Goal: Information Seeking & Learning: Learn about a topic

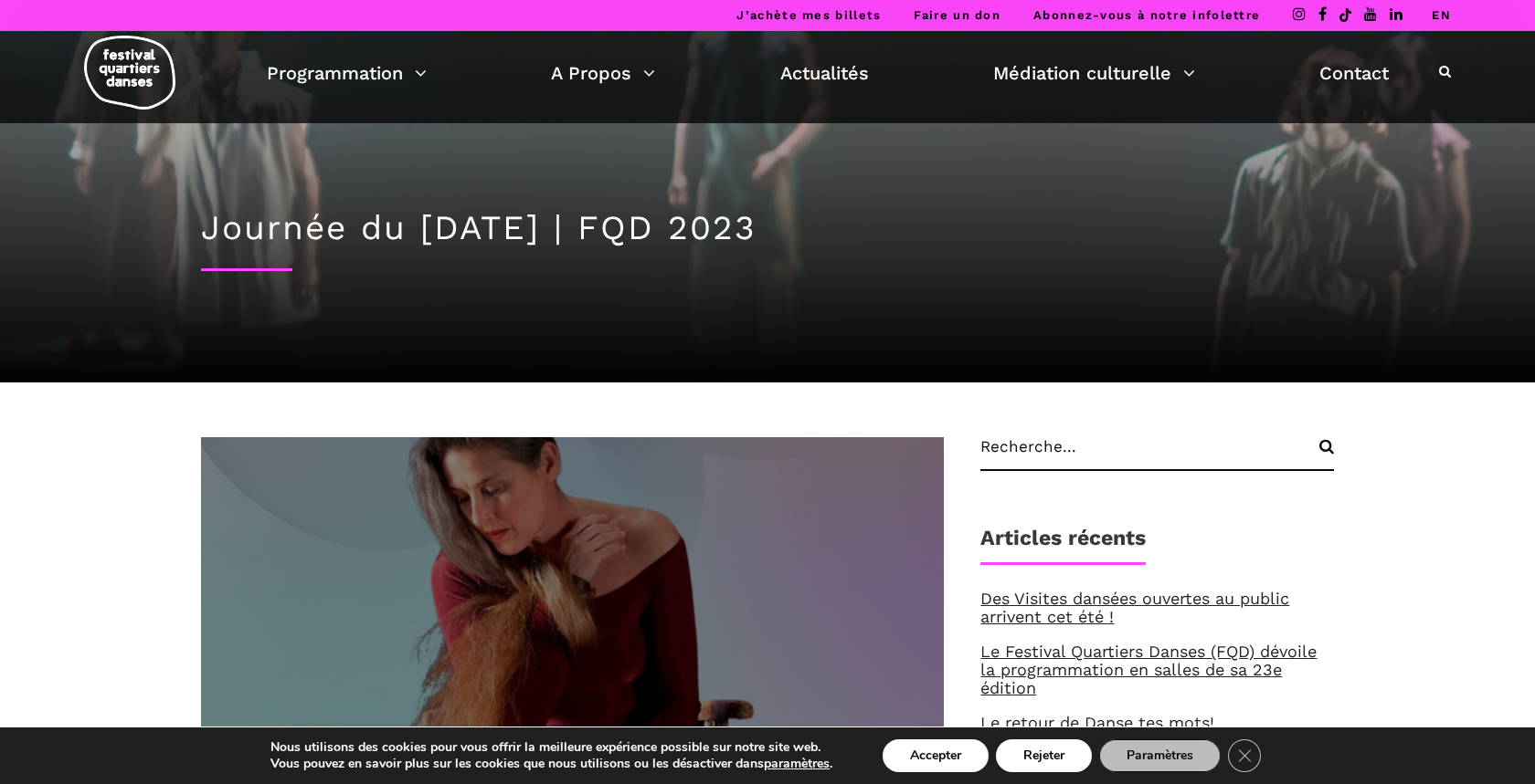
click at [426, 559] on img at bounding box center [572, 646] width 817 height 459
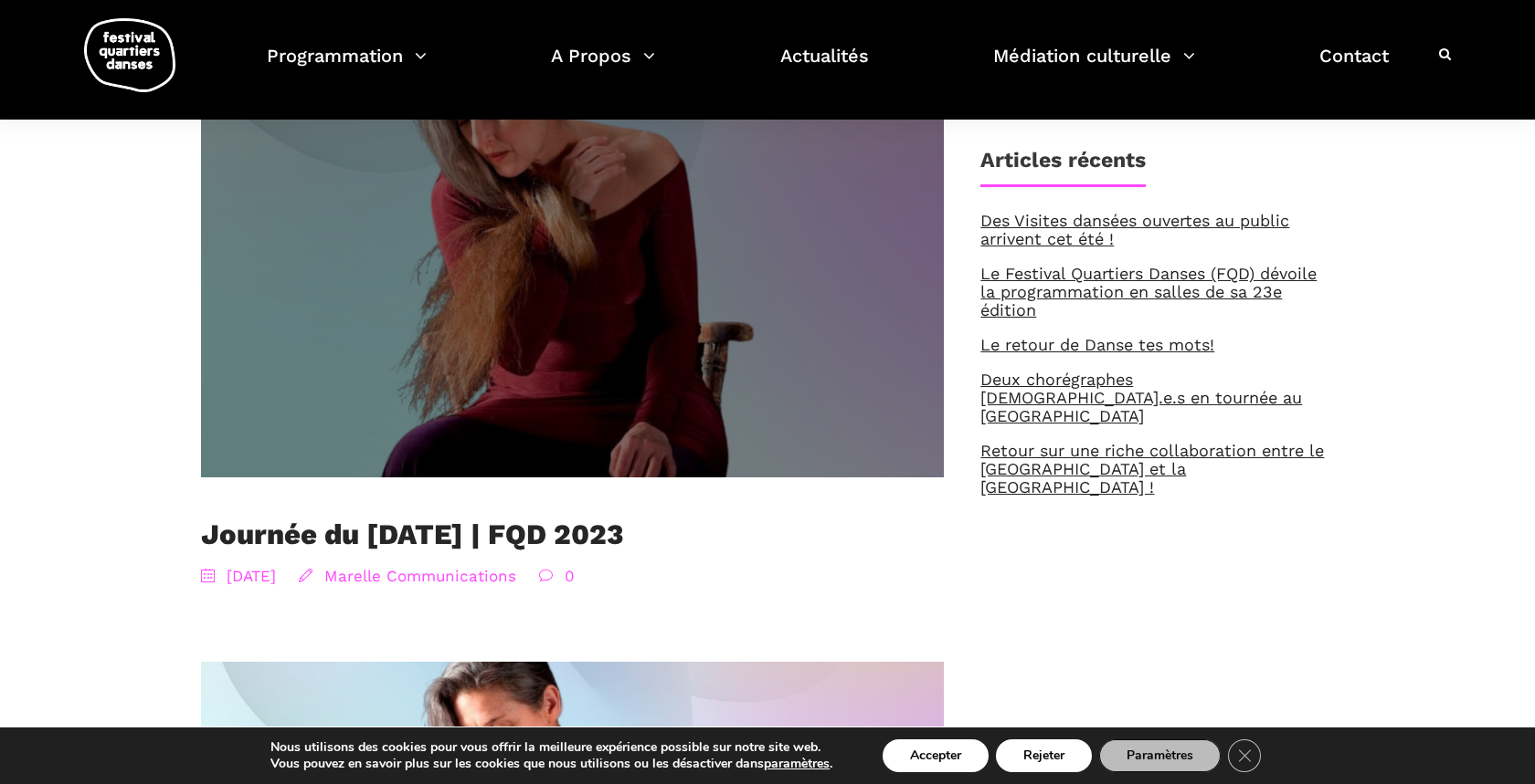
scroll to position [172, 0]
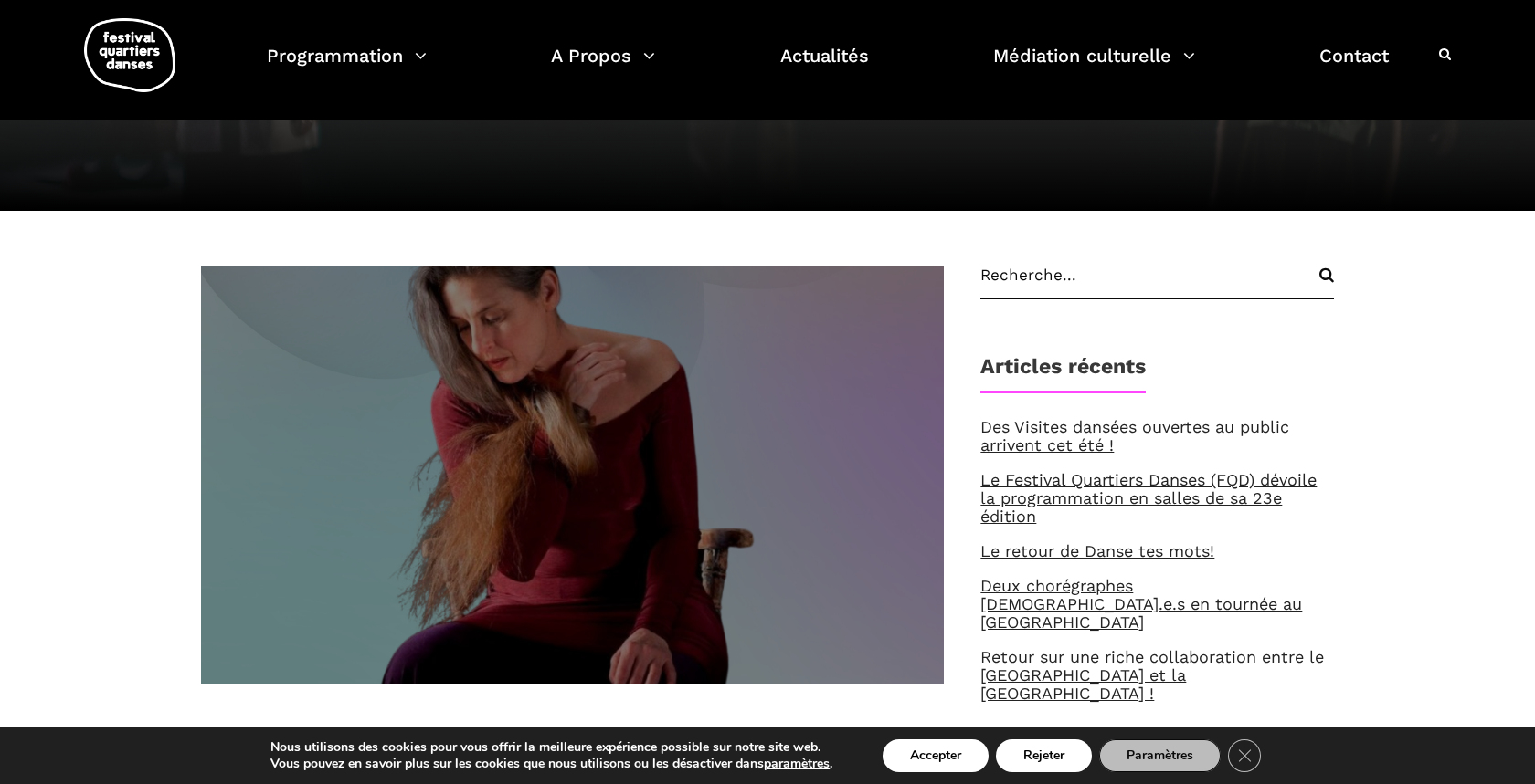
click at [579, 530] on img at bounding box center [572, 475] width 817 height 459
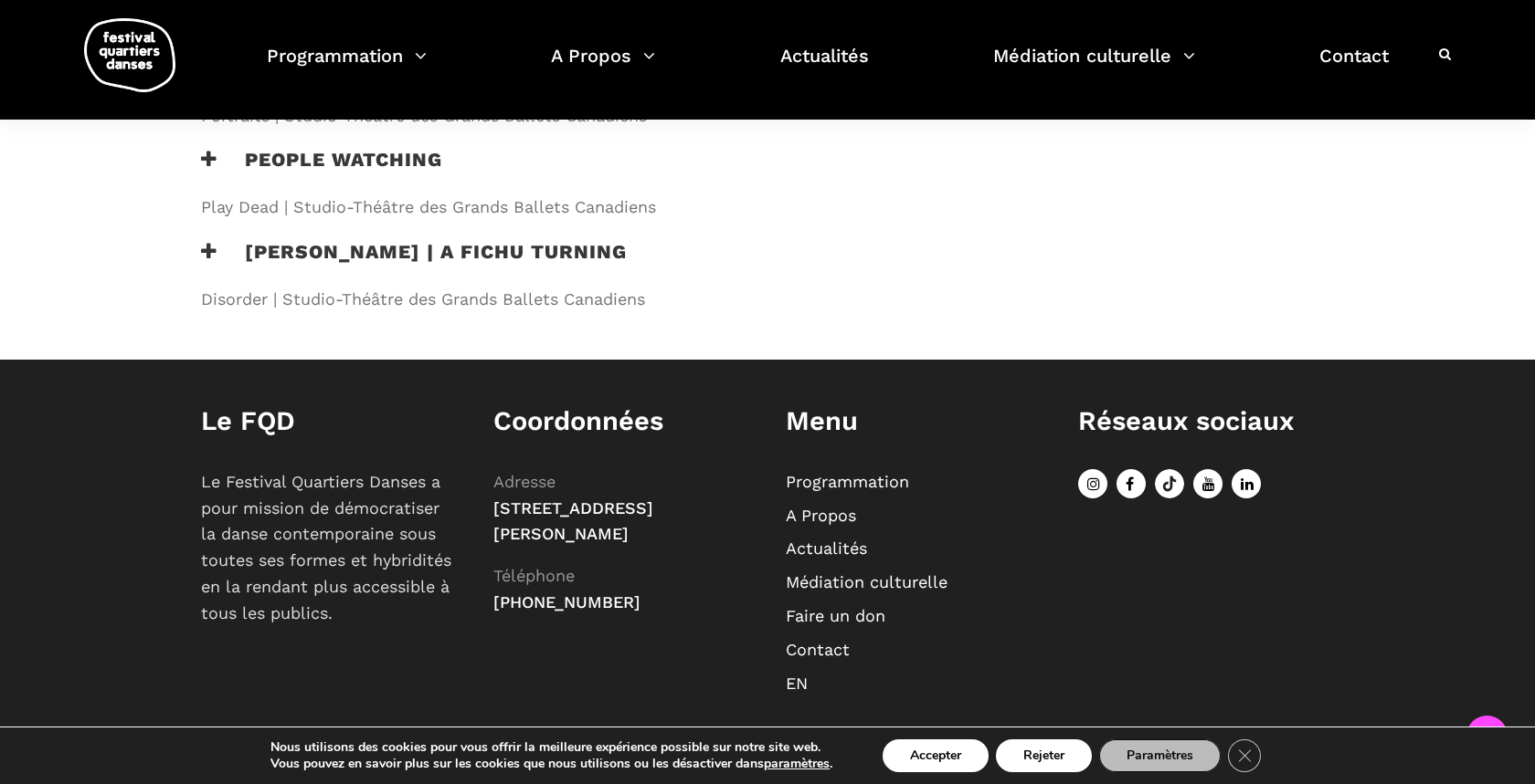
scroll to position [848, 0]
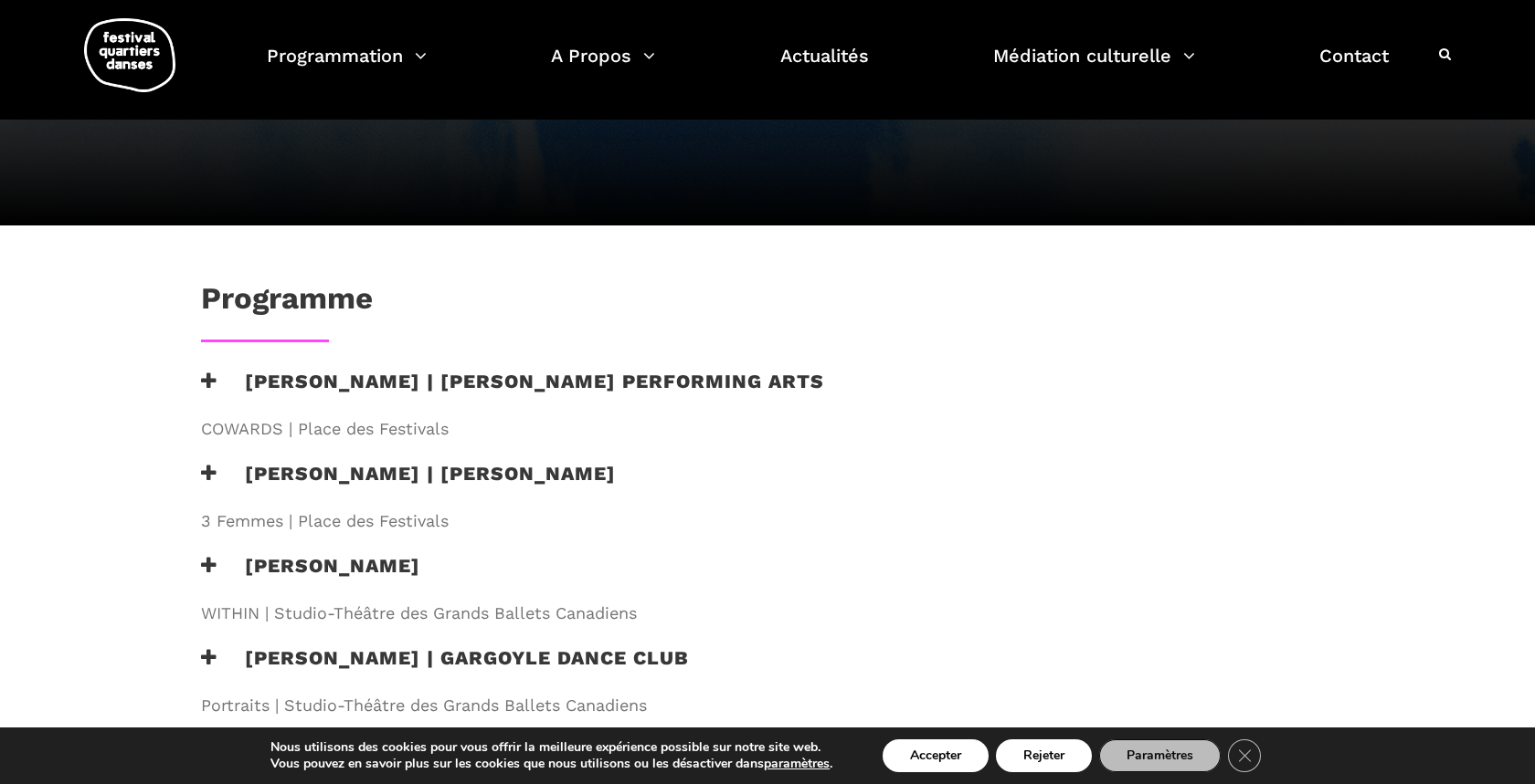
scroll to position [255, 0]
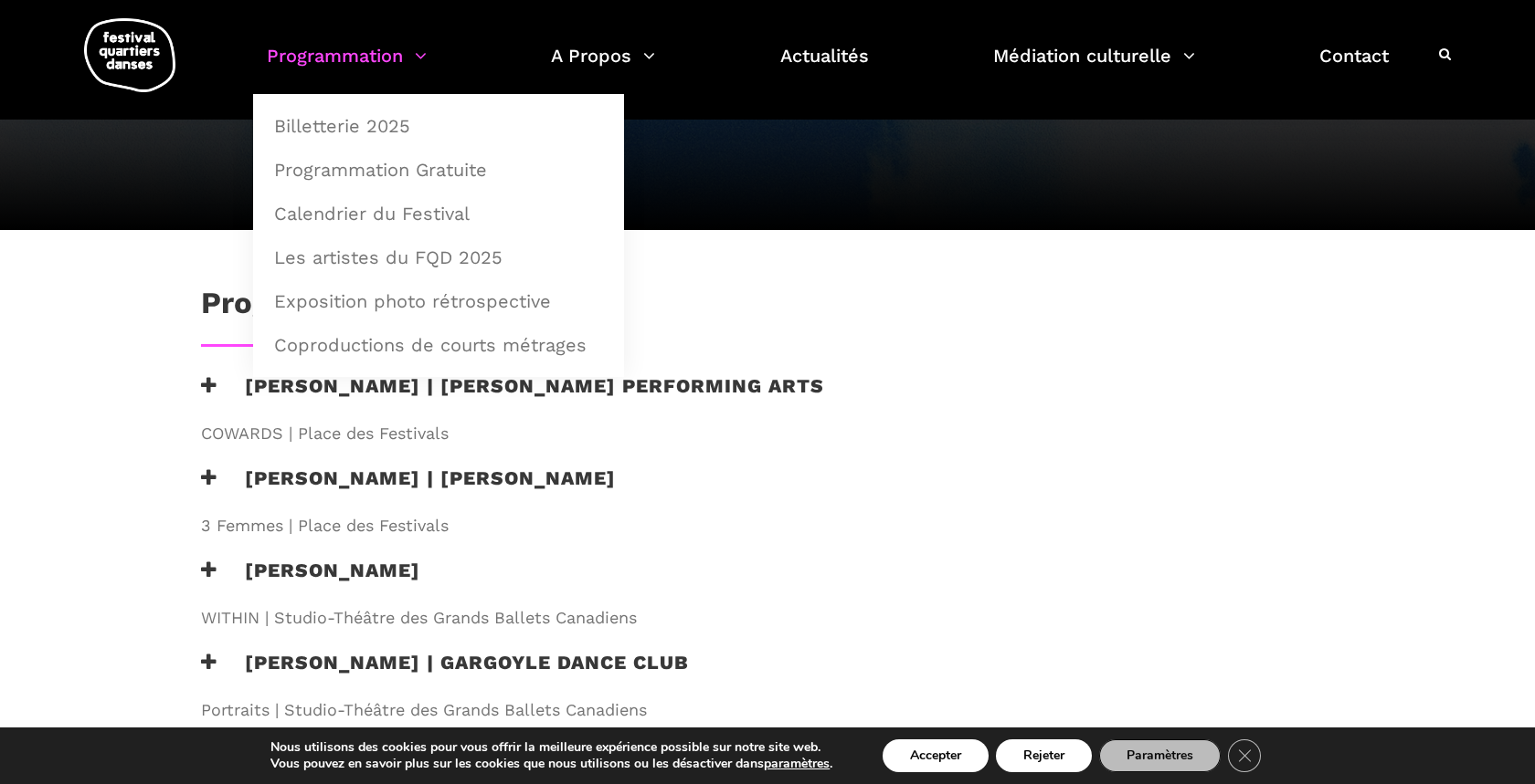
click at [411, 54] on link "Programmation" at bounding box center [347, 67] width 160 height 54
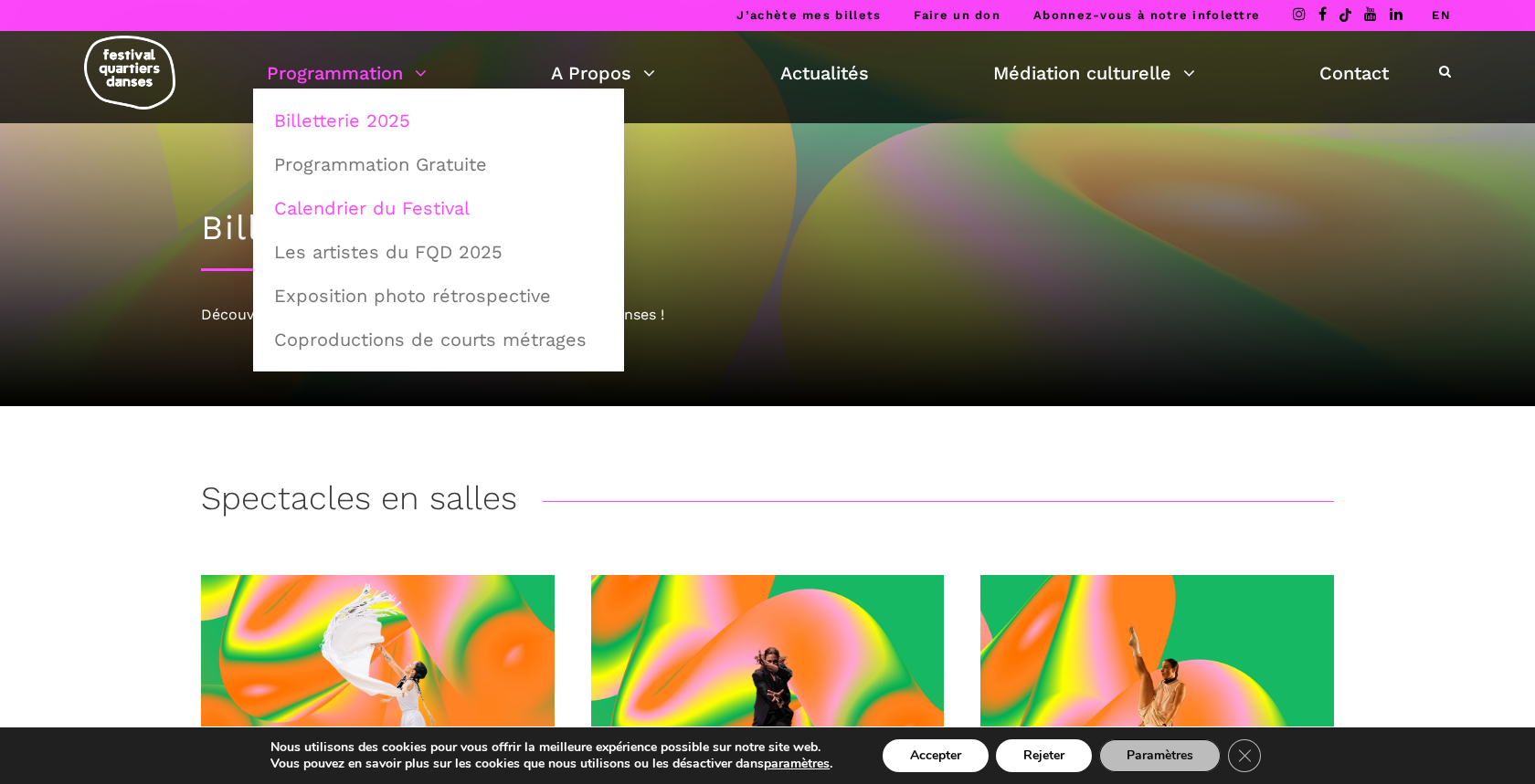
click at [422, 209] on link "Calendrier du Festival" at bounding box center [438, 208] width 350 height 42
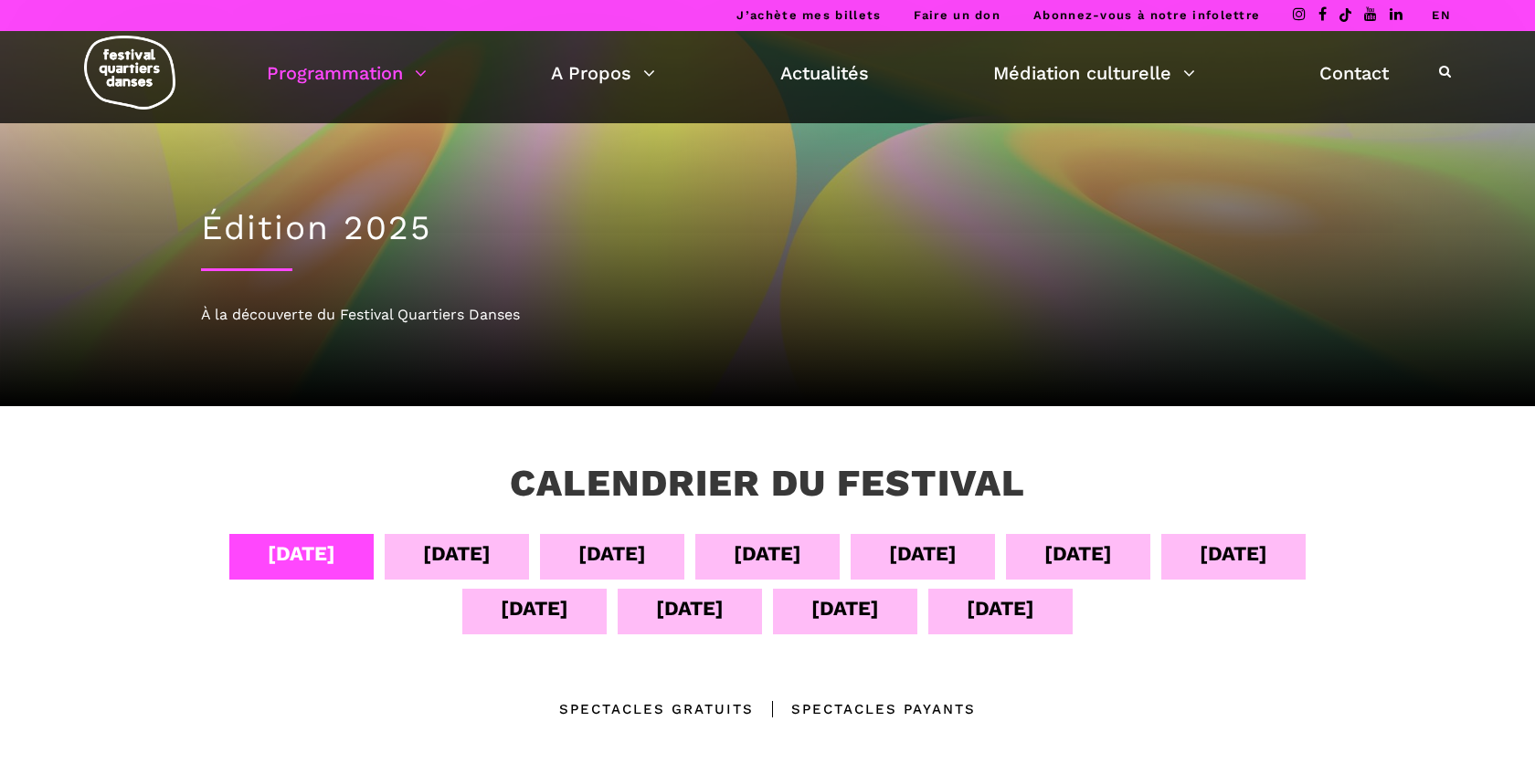
click at [926, 577] on div "[DATE]" at bounding box center [923, 557] width 145 height 46
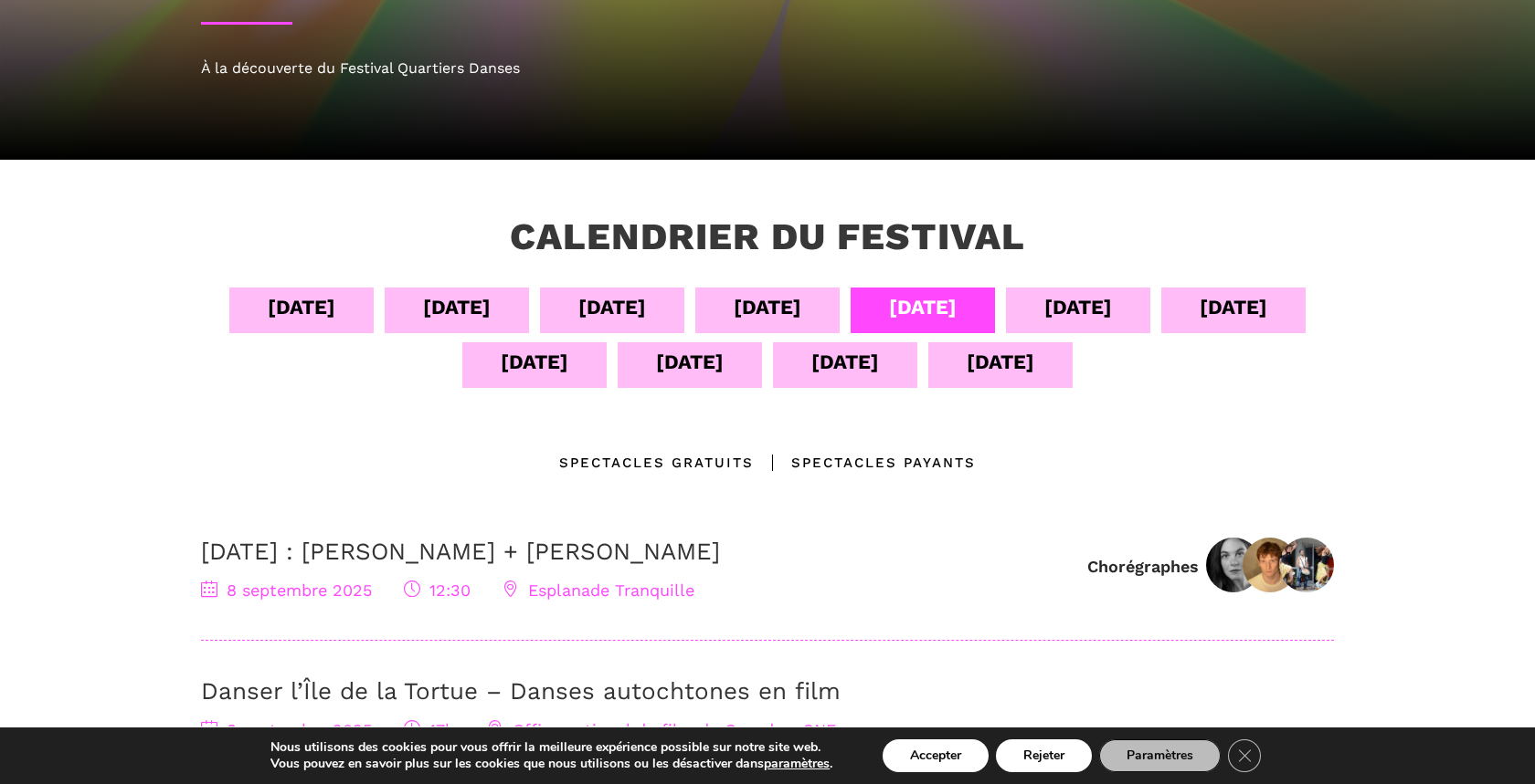
scroll to position [258, 0]
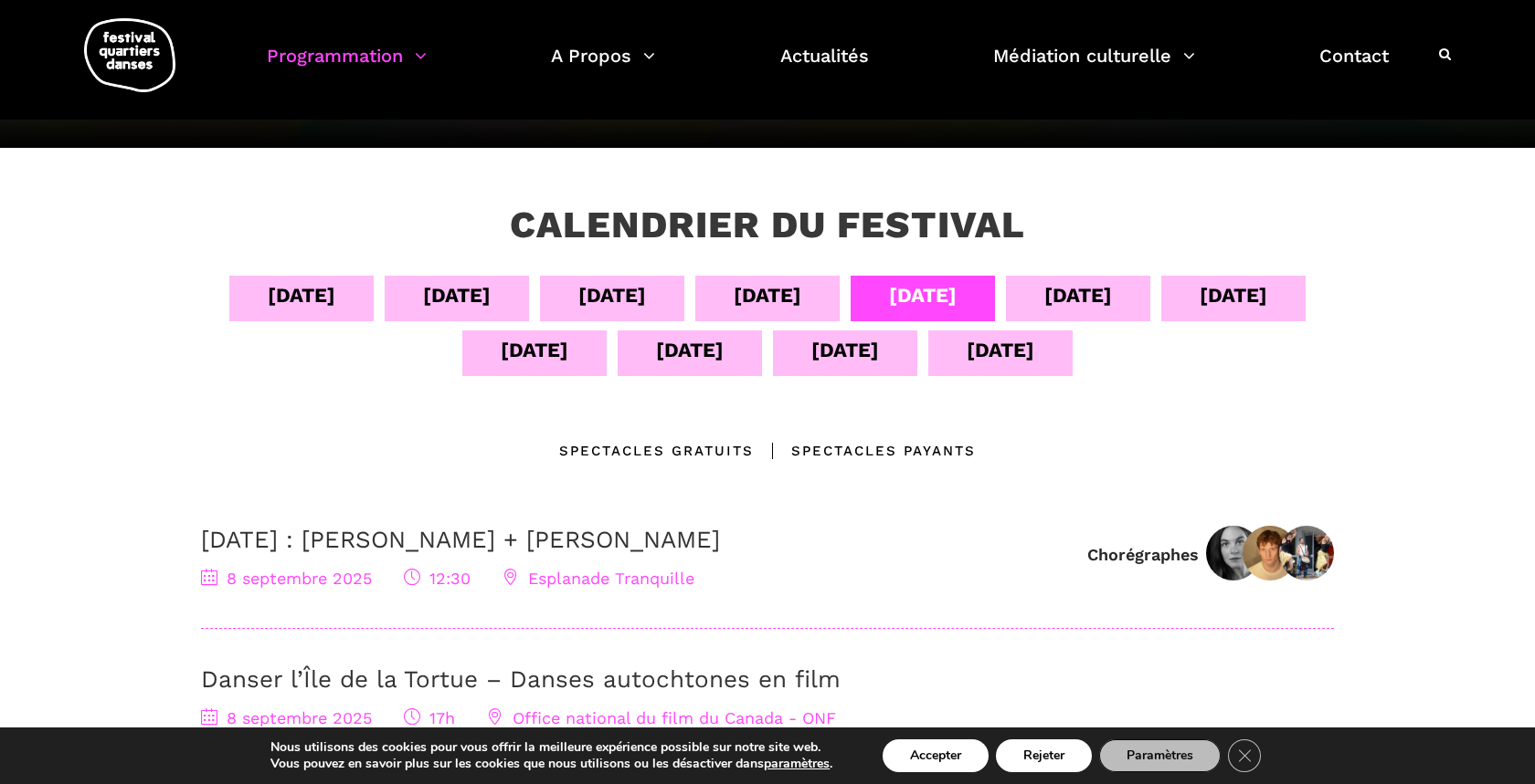
click at [724, 458] on div "Spectacles gratuits" at bounding box center [656, 451] width 194 height 22
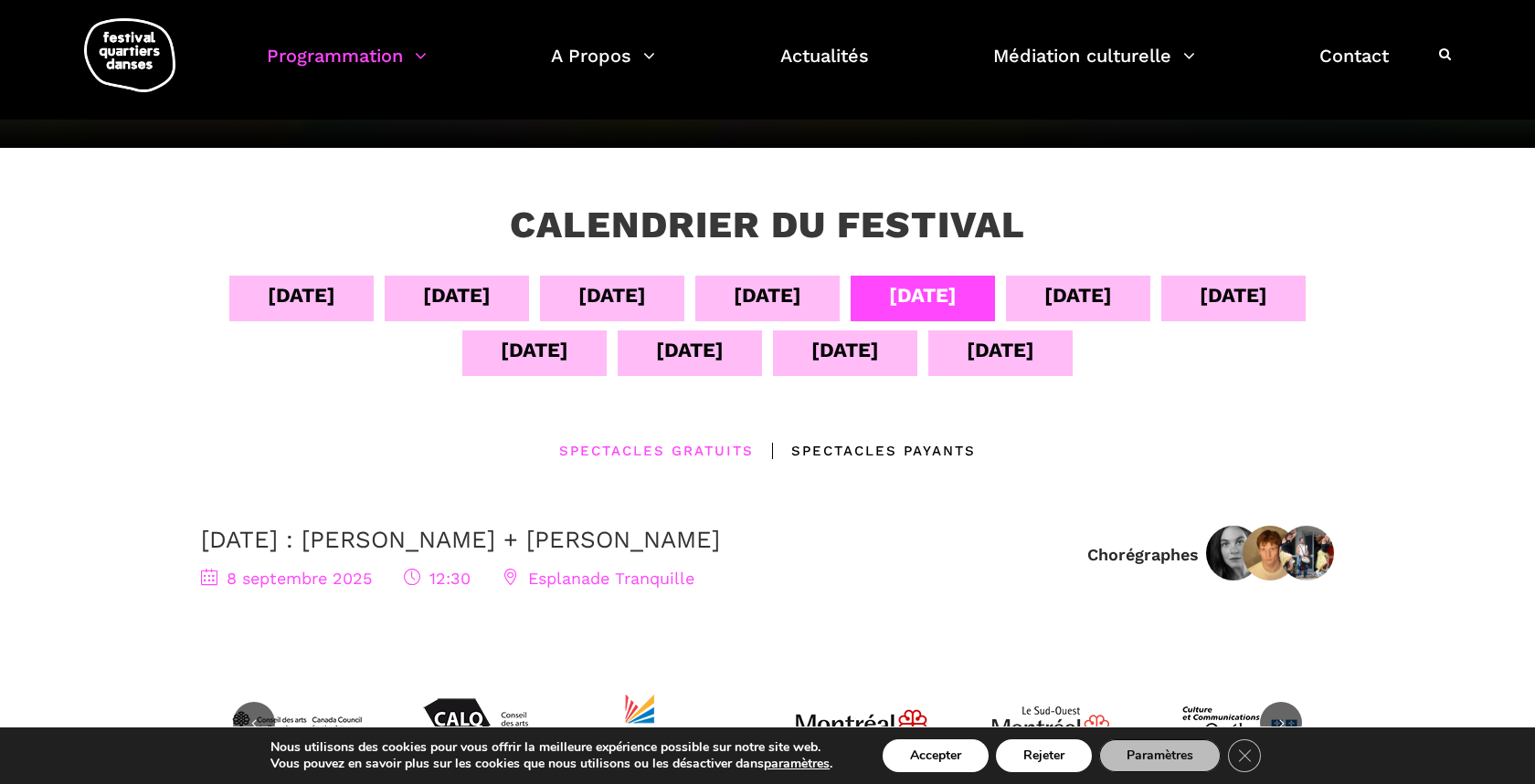
drag, startPoint x: 817, startPoint y: 537, endPoint x: 570, endPoint y: 538, distance: 247.0
click at [570, 538] on h3 "[DATE] : [PERSON_NAME] + [PERSON_NAME]" at bounding box center [635, 540] width 868 height 28
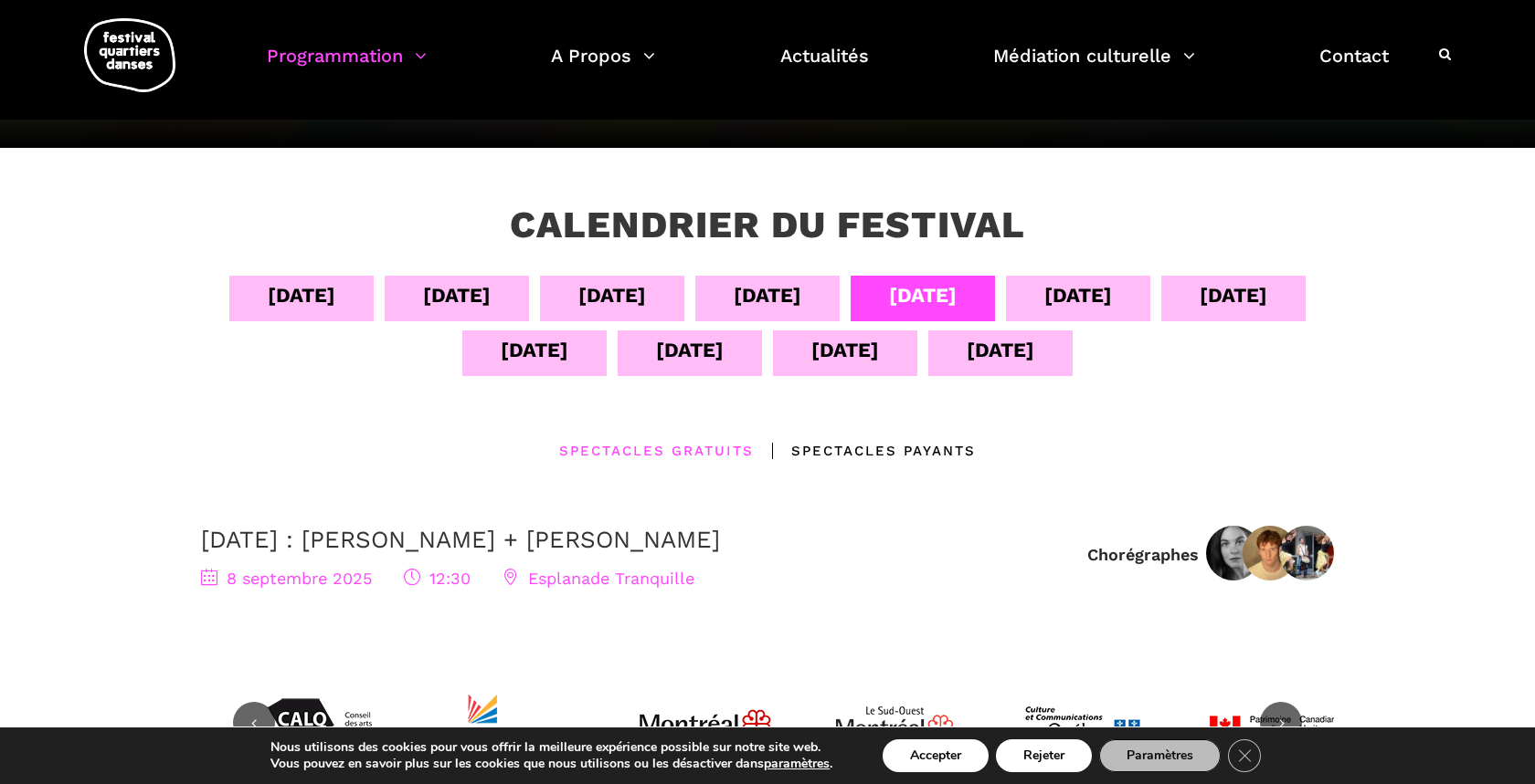
copy link "[PERSON_NAME]"
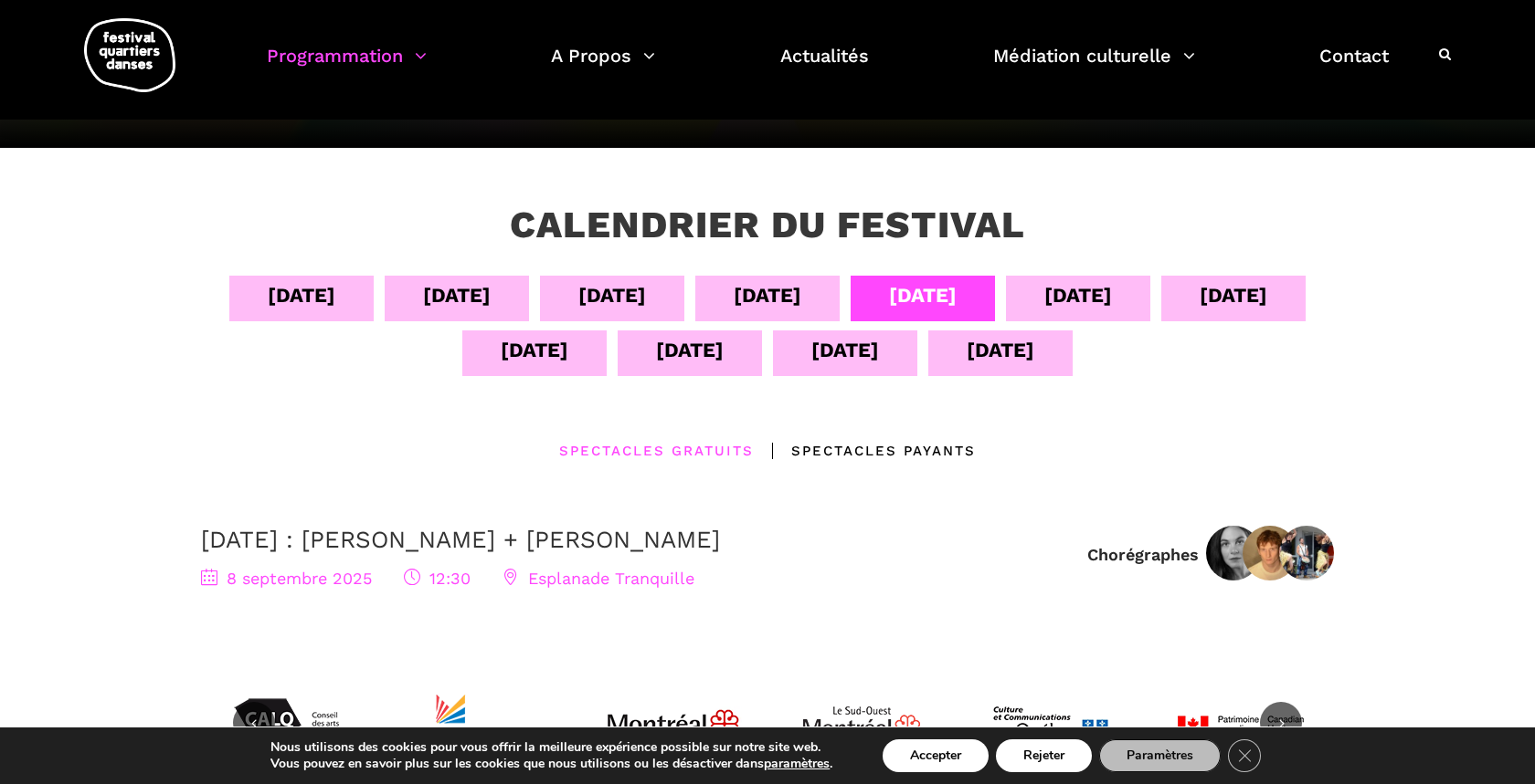
copy link "[PERSON_NAME]"
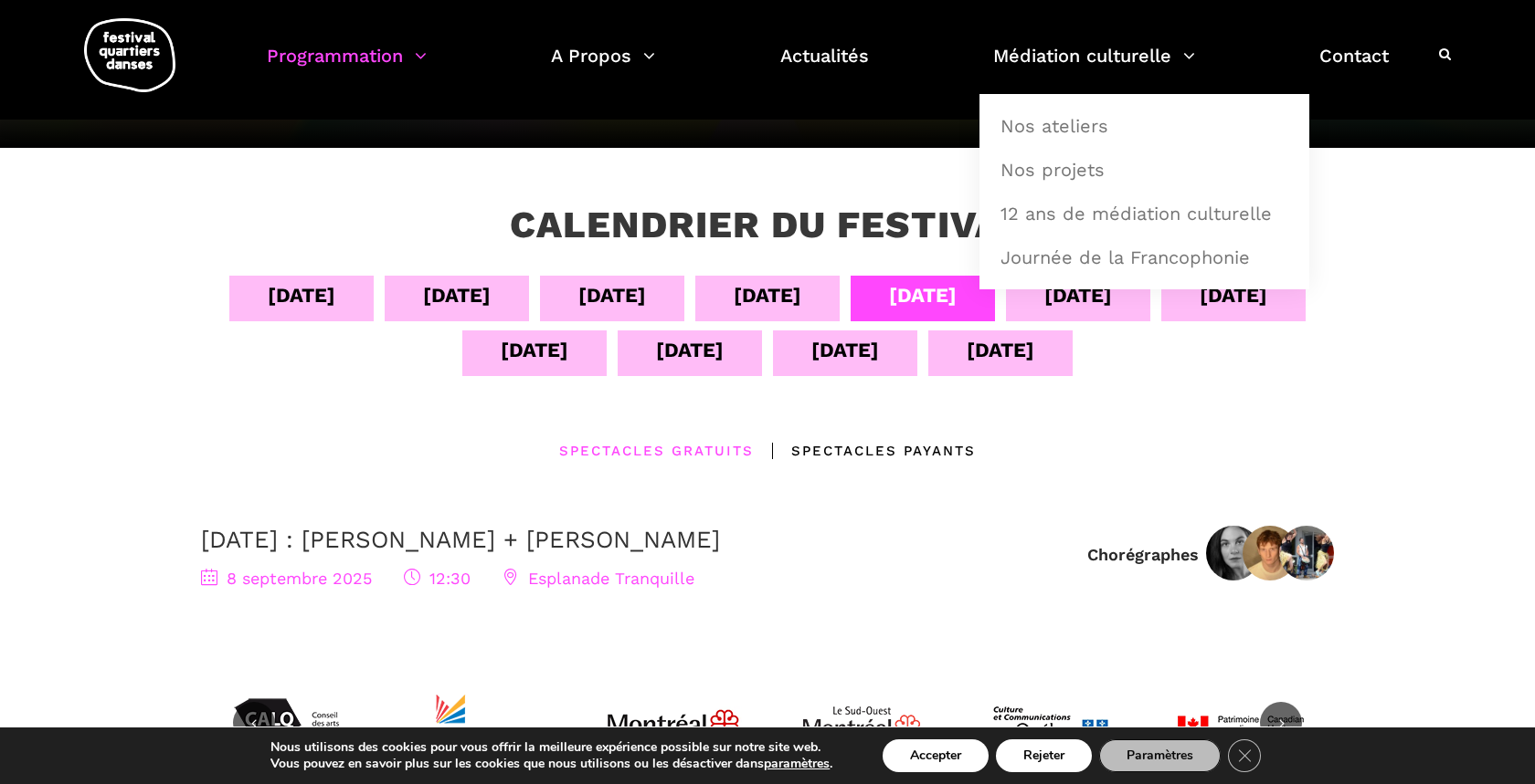
copy link "[PERSON_NAME]"
